Goal: Check status: Check status

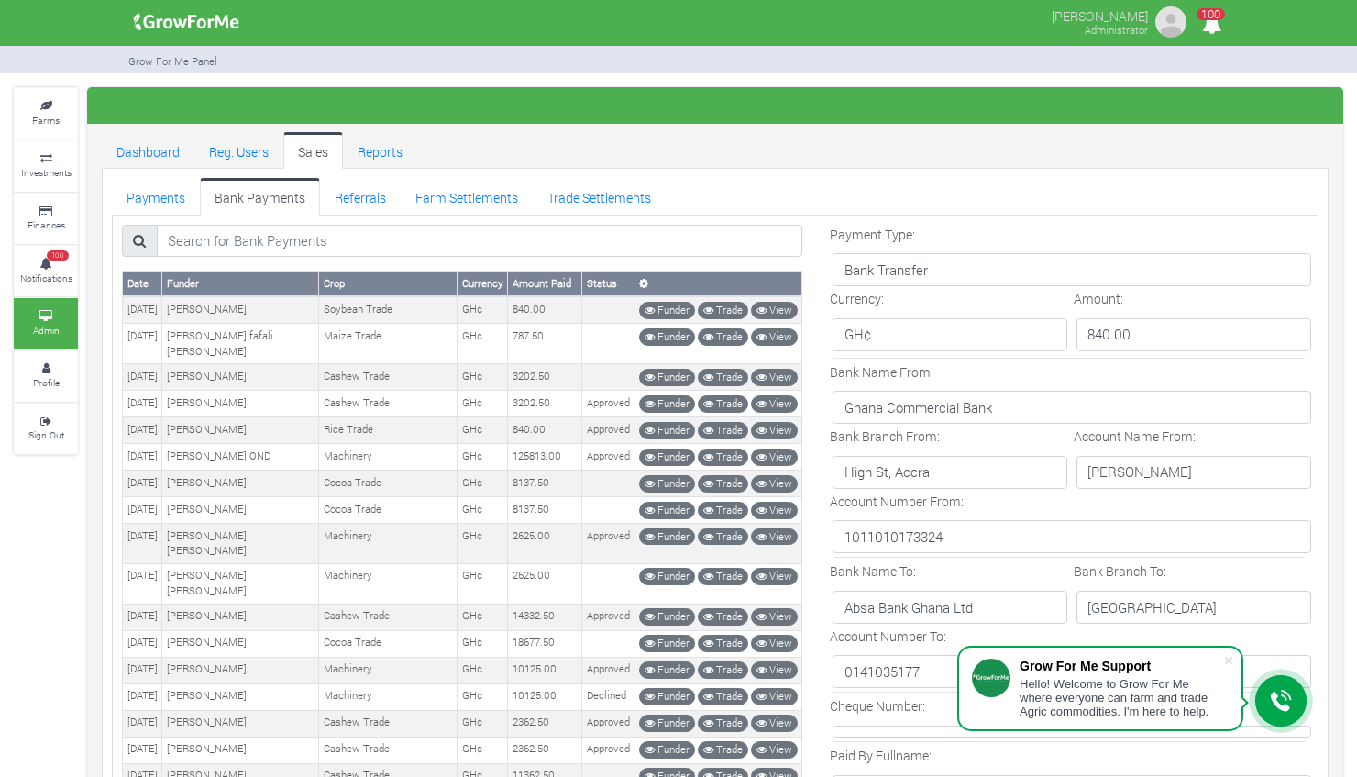
click at [140, 187] on link "Payments" at bounding box center [156, 196] width 88 height 37
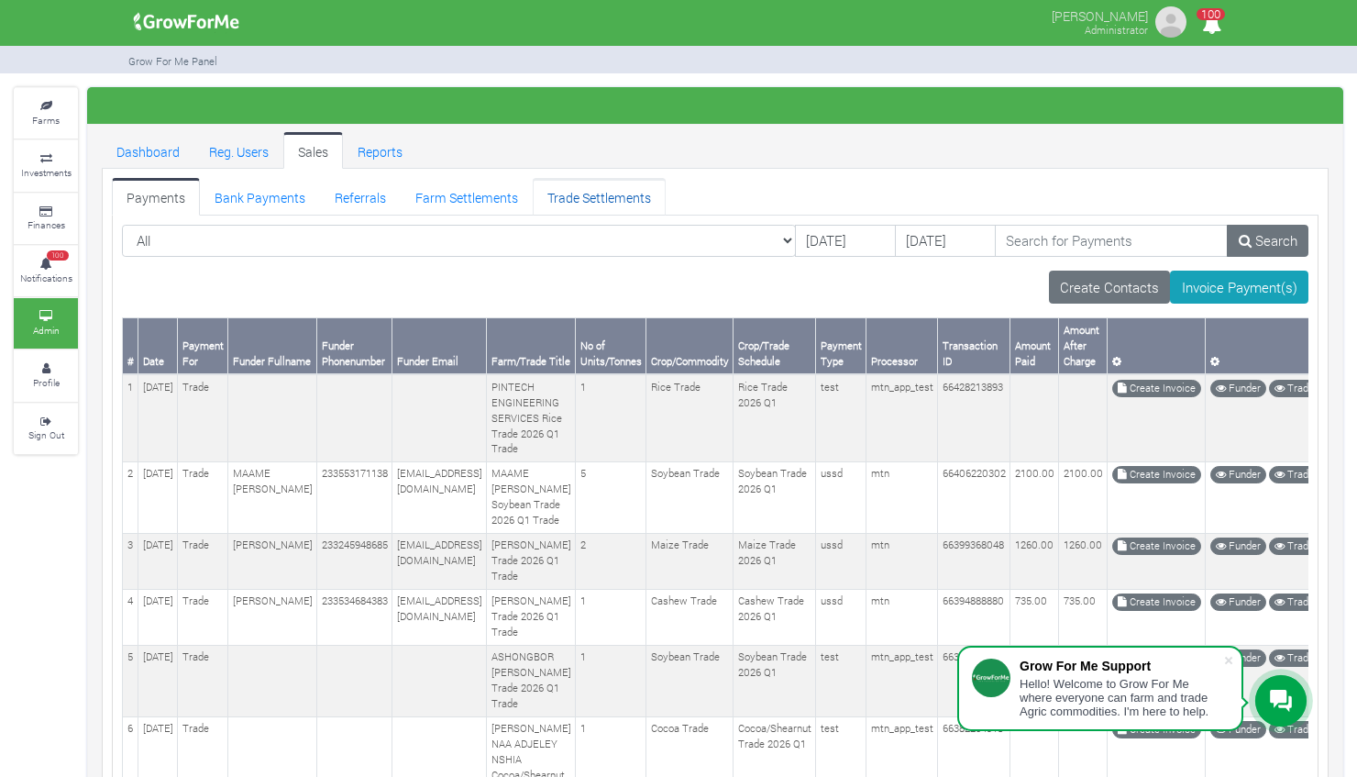
click at [587, 204] on link "Trade Settlements" at bounding box center [599, 196] width 133 height 37
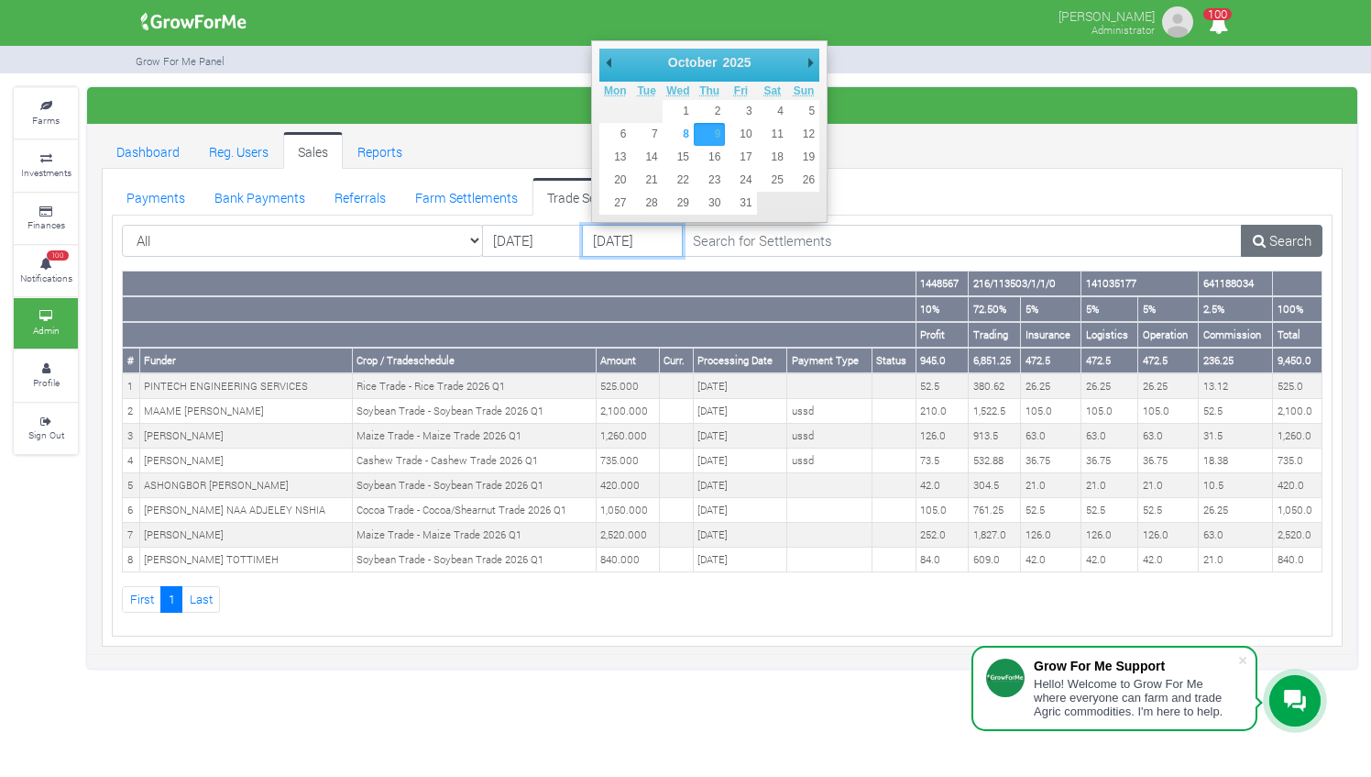
click at [616, 233] on input "09/10/2025" at bounding box center [632, 241] width 101 height 33
type input "08/10/2025"
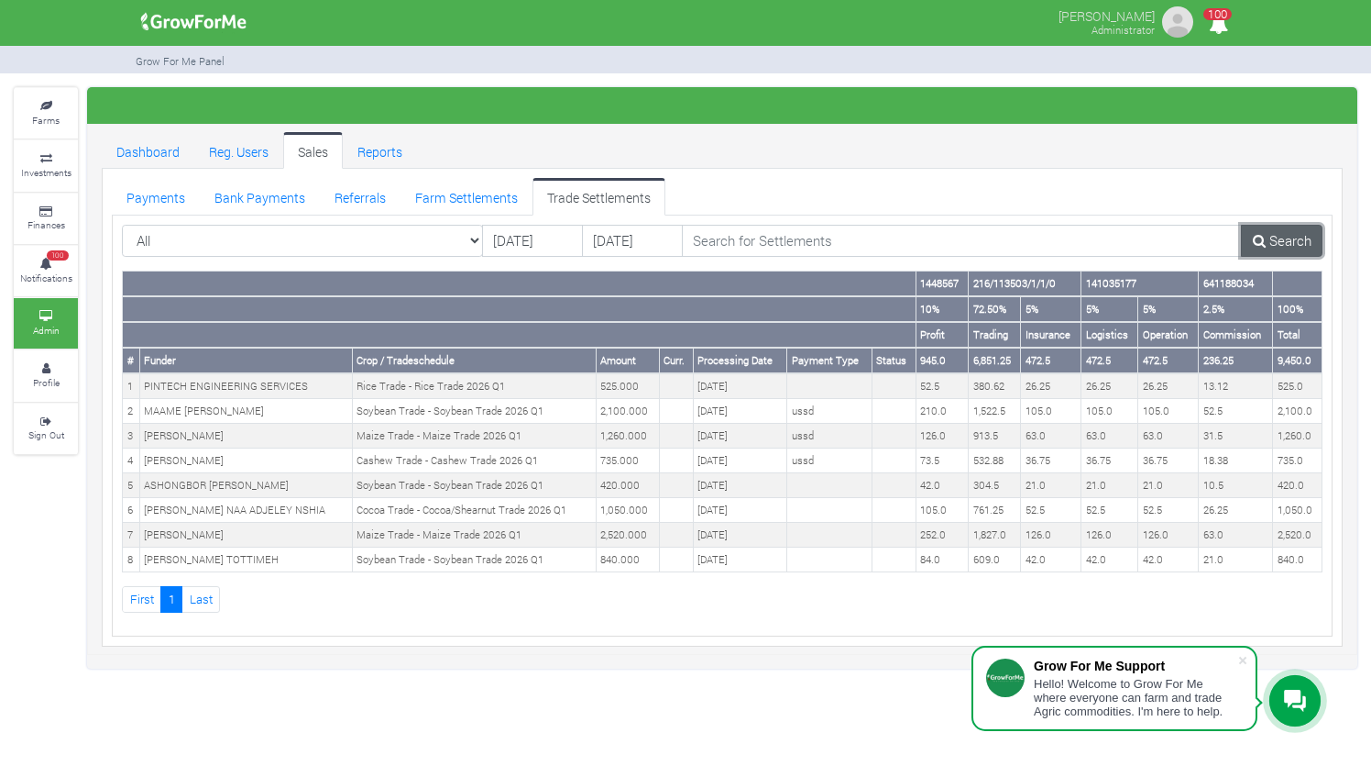
click at [1273, 233] on link "Search" at bounding box center [1282, 241] width 82 height 33
